Goal: Task Accomplishment & Management: Manage account settings

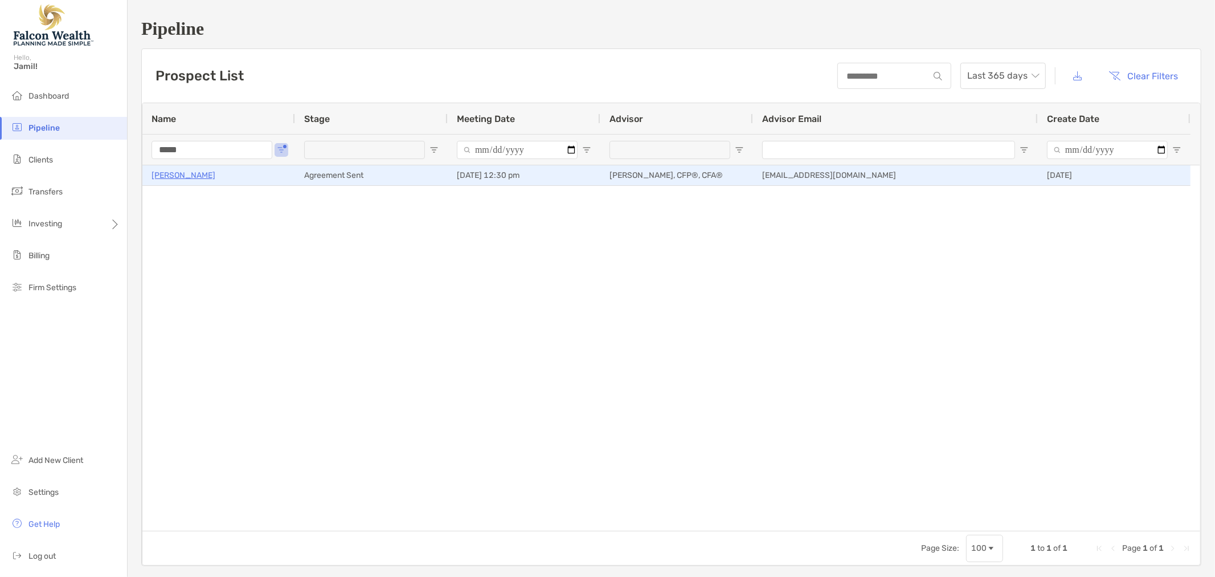
click at [186, 175] on p "[PERSON_NAME]" at bounding box center [184, 175] width 64 height 14
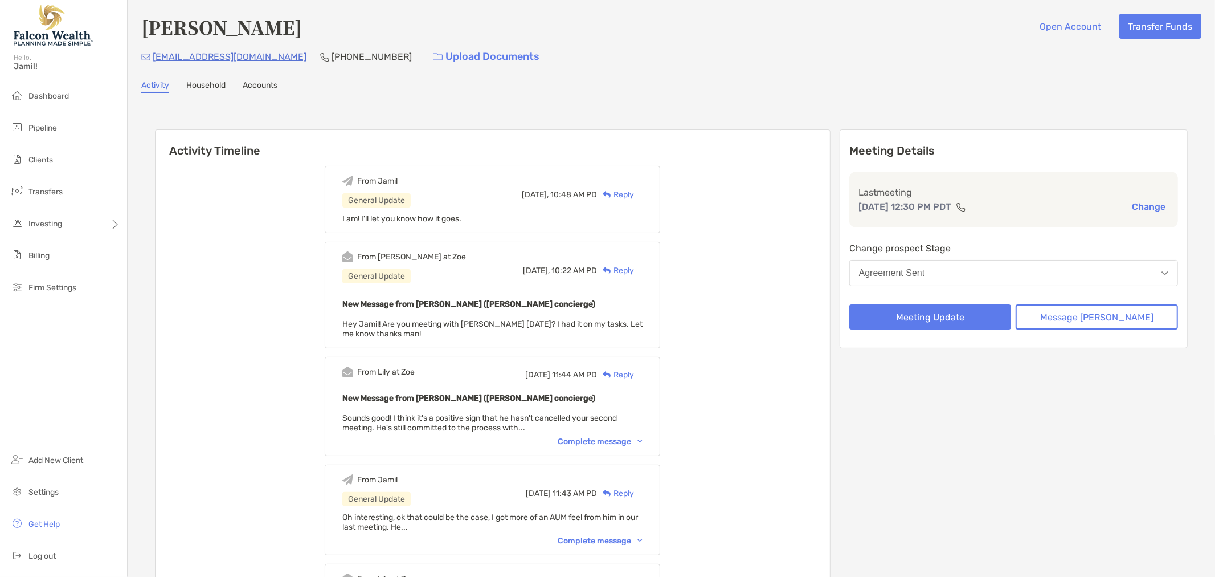
scroll to position [63, 0]
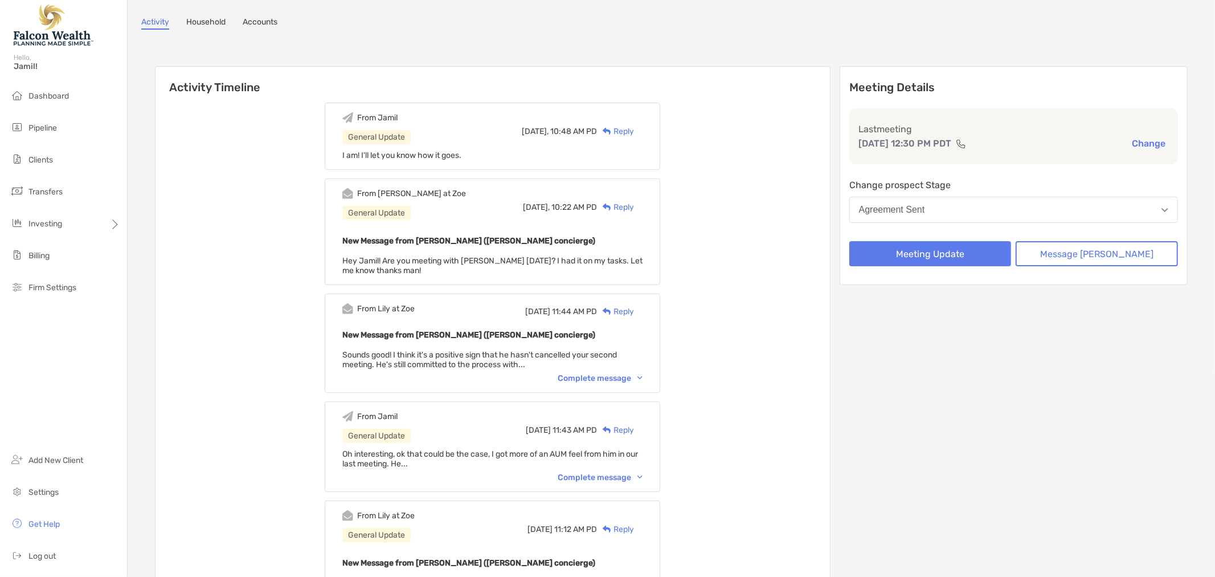
click at [613, 380] on div "Complete message" at bounding box center [600, 378] width 85 height 10
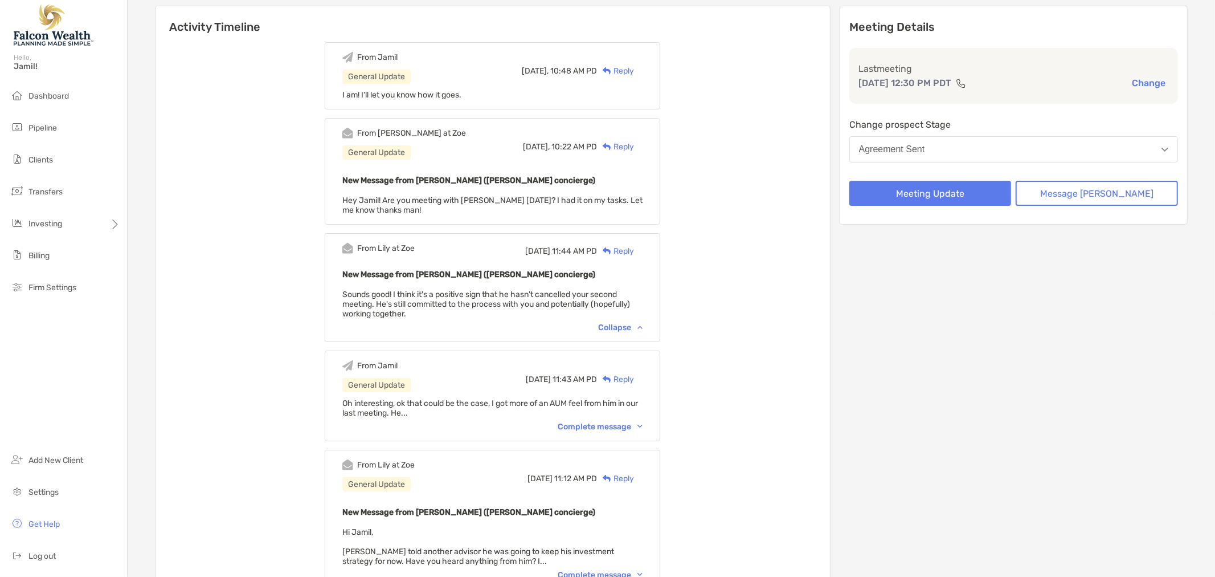
scroll to position [190, 0]
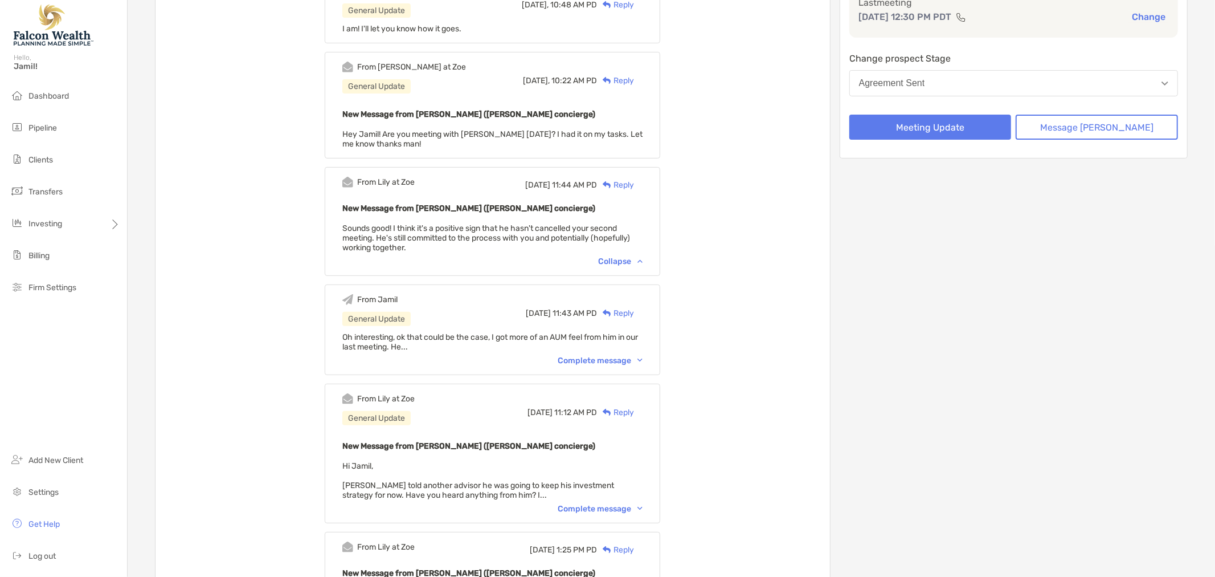
click at [595, 356] on div "Complete message" at bounding box center [600, 361] width 85 height 10
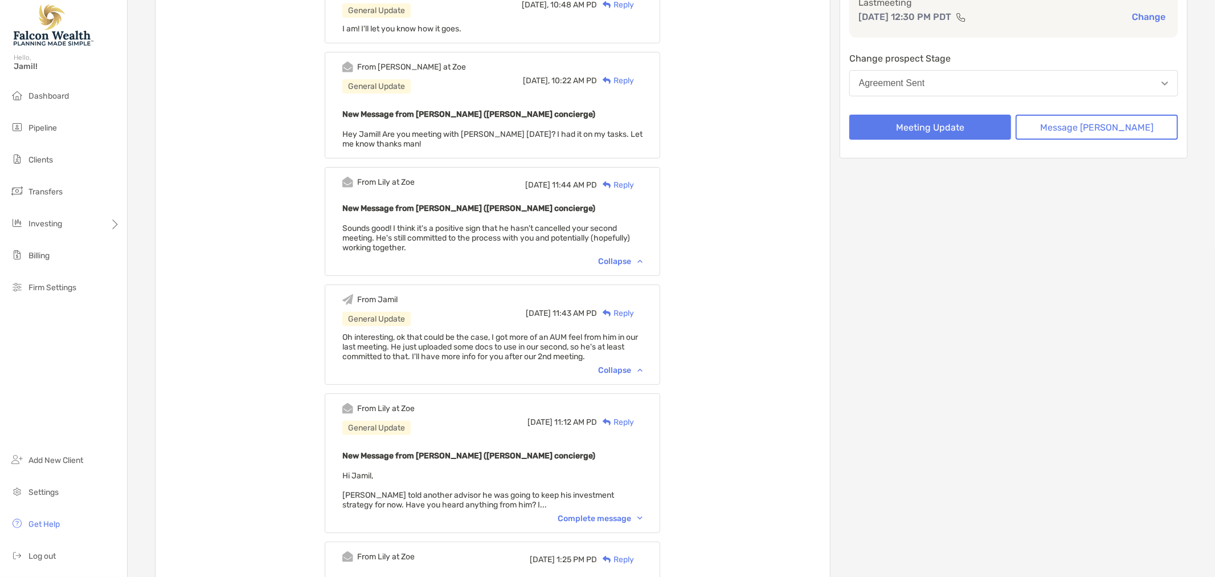
scroll to position [380, 0]
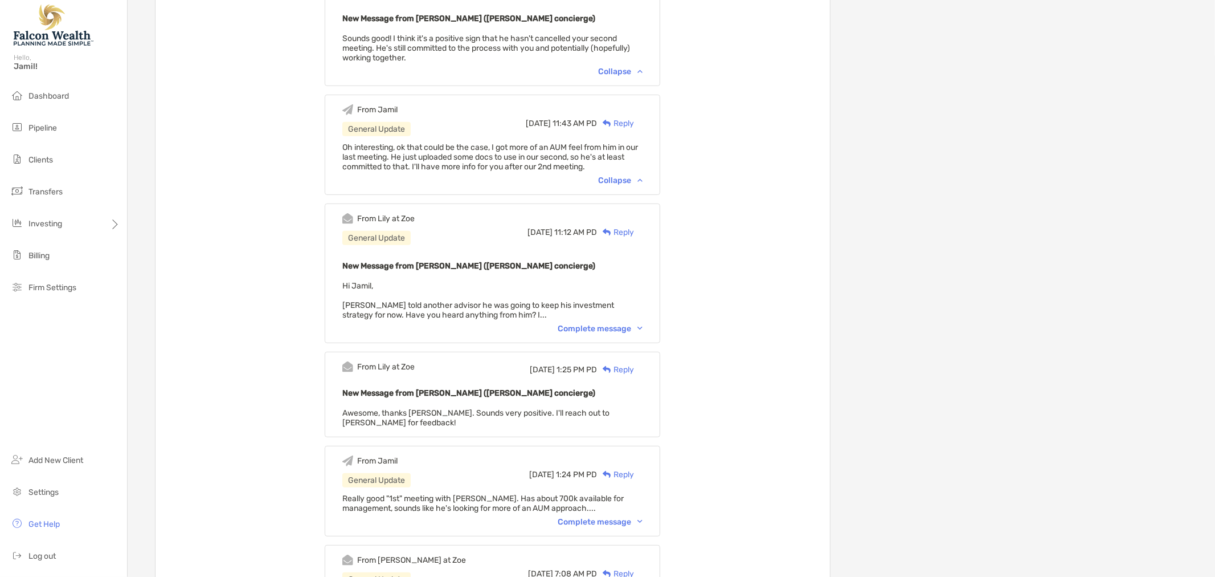
click at [600, 324] on div "Complete message" at bounding box center [600, 329] width 85 height 10
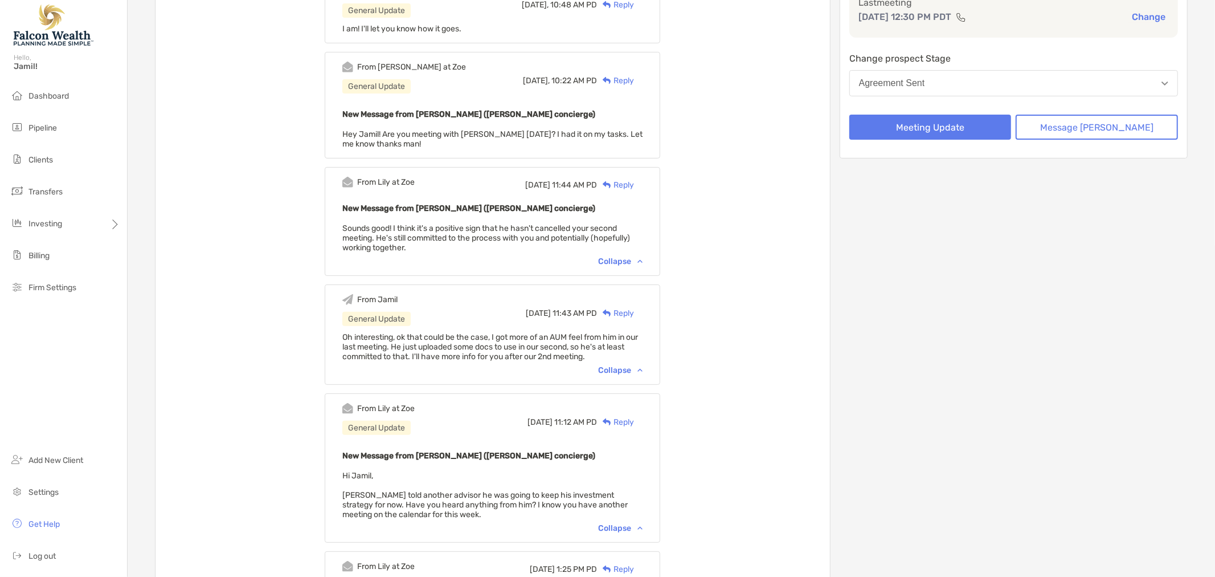
scroll to position [0, 0]
